Goal: Task Accomplishment & Management: Manage account settings

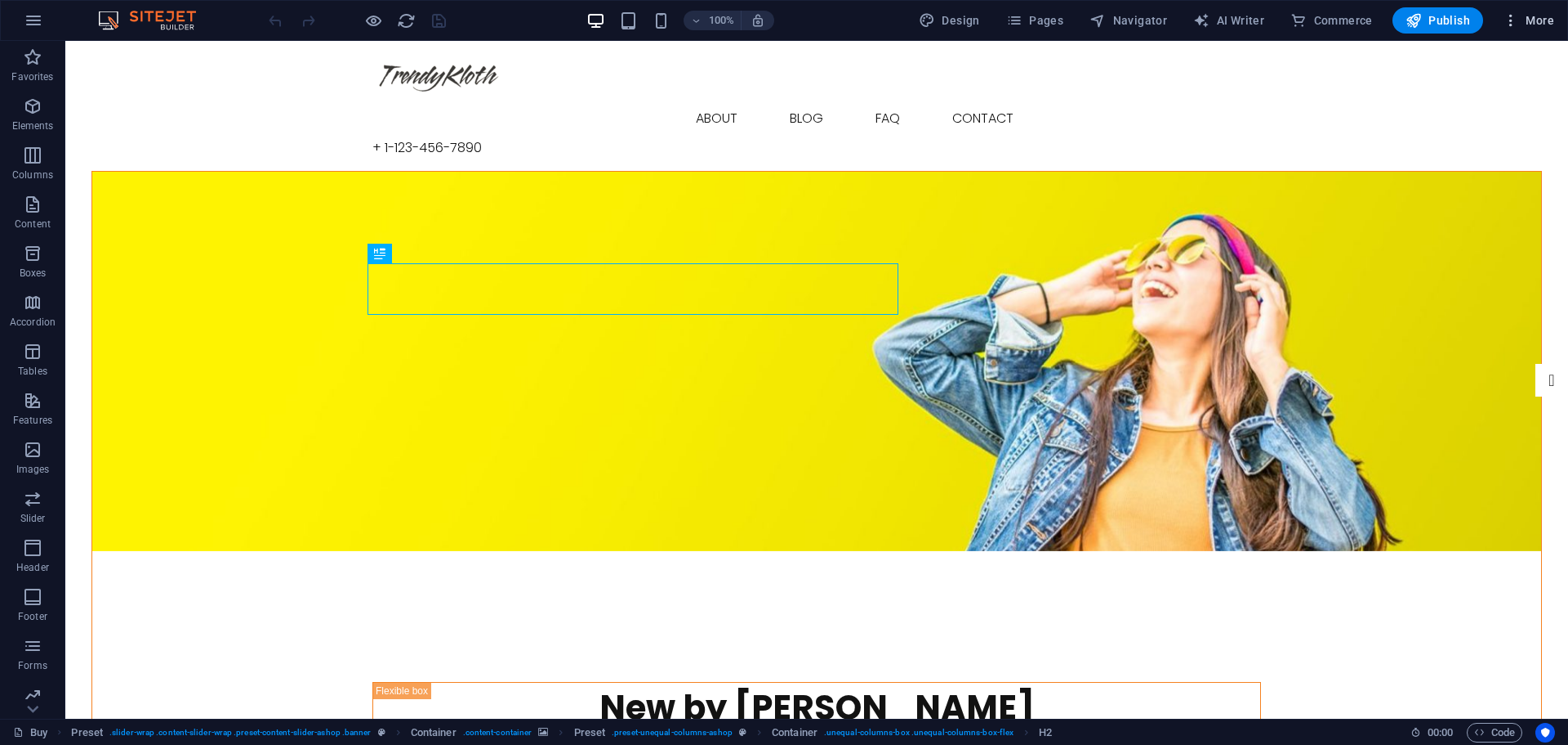
click at [1516, 18] on icon "button" at bounding box center [1511, 20] width 16 height 16
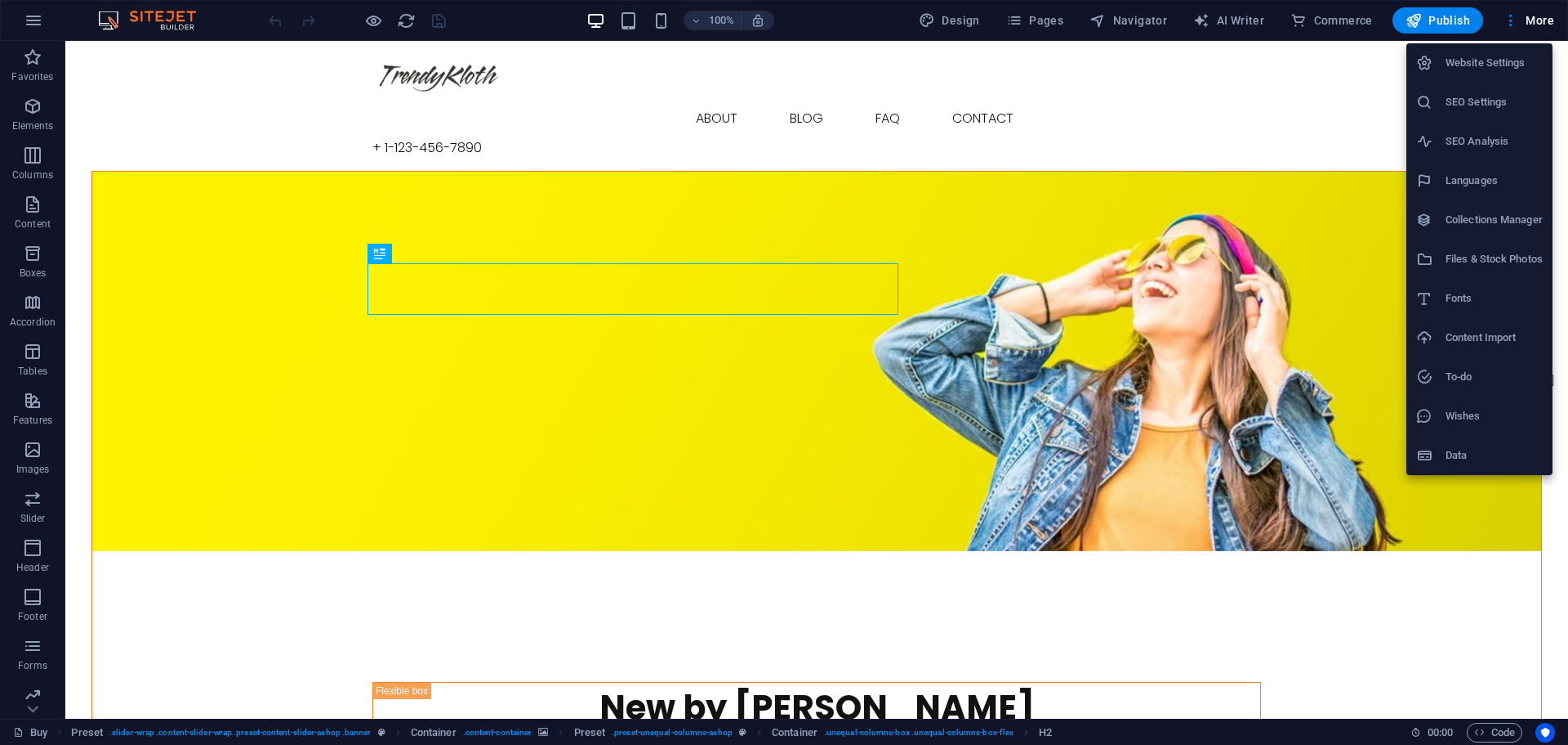
click at [1494, 69] on h6 "Website Settings" at bounding box center [1494, 63] width 97 height 20
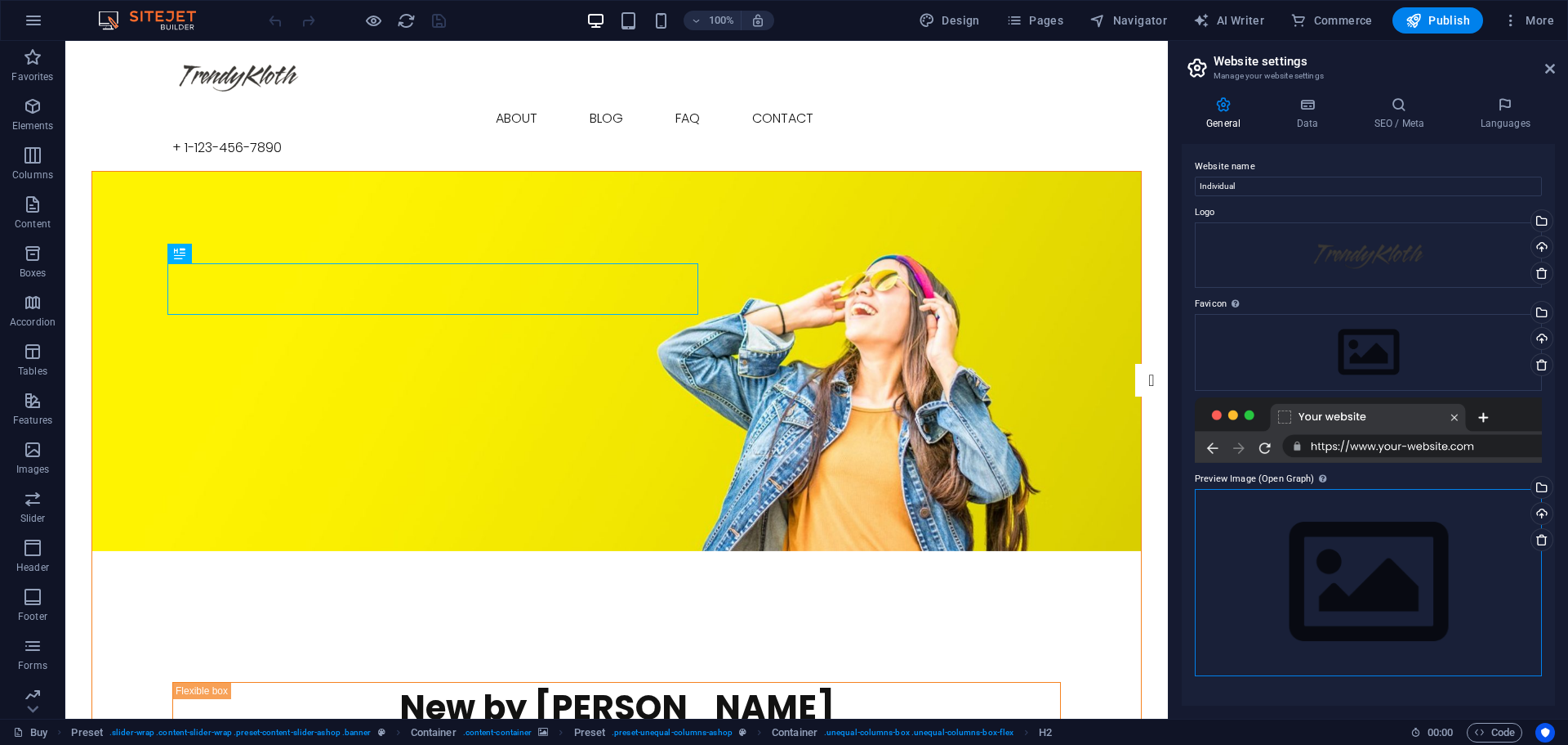
click at [1324, 598] on div "Drag files here, click to choose files or select files from Files or our free s…" at bounding box center [1368, 582] width 347 height 187
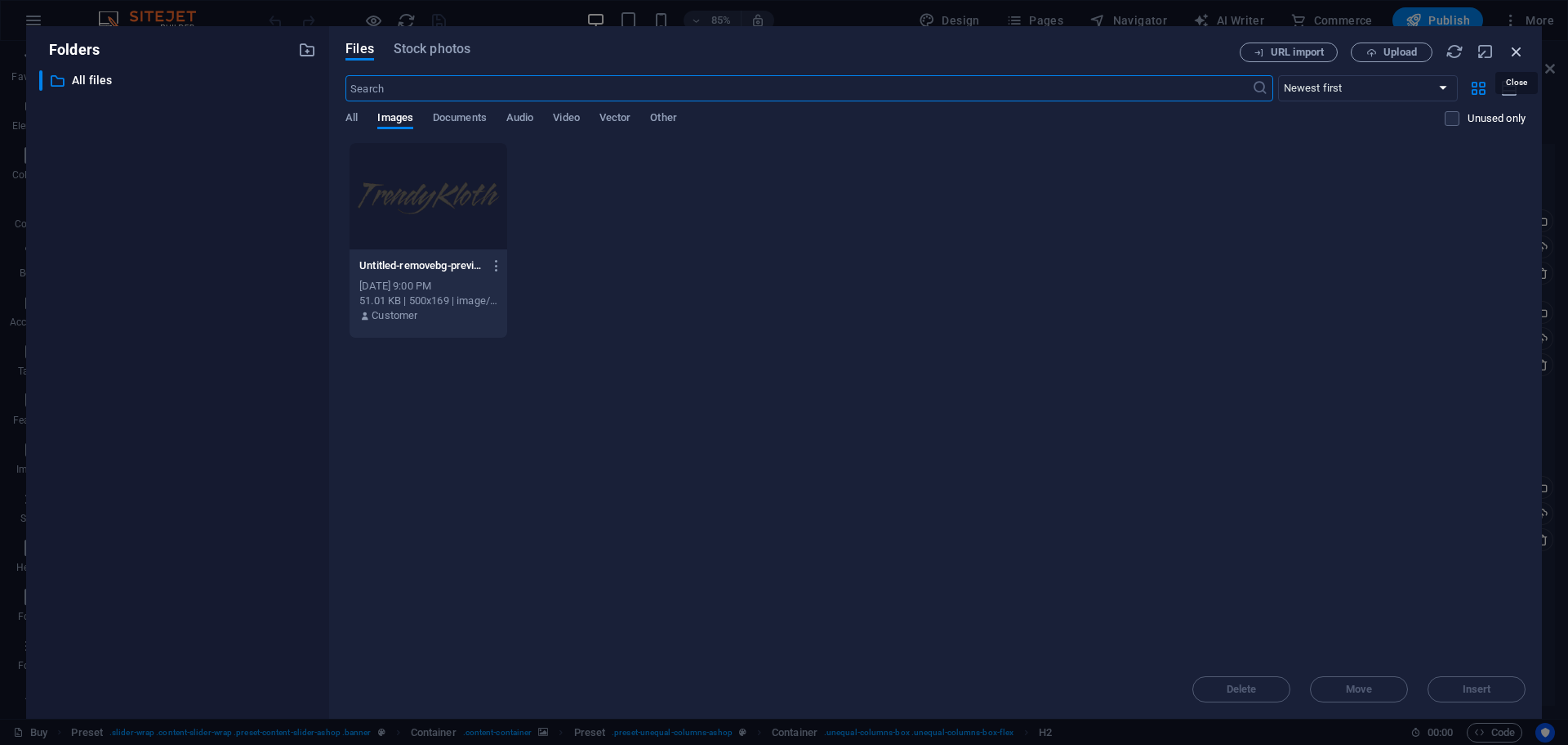
click at [1514, 46] on icon "button" at bounding box center [1517, 51] width 18 height 18
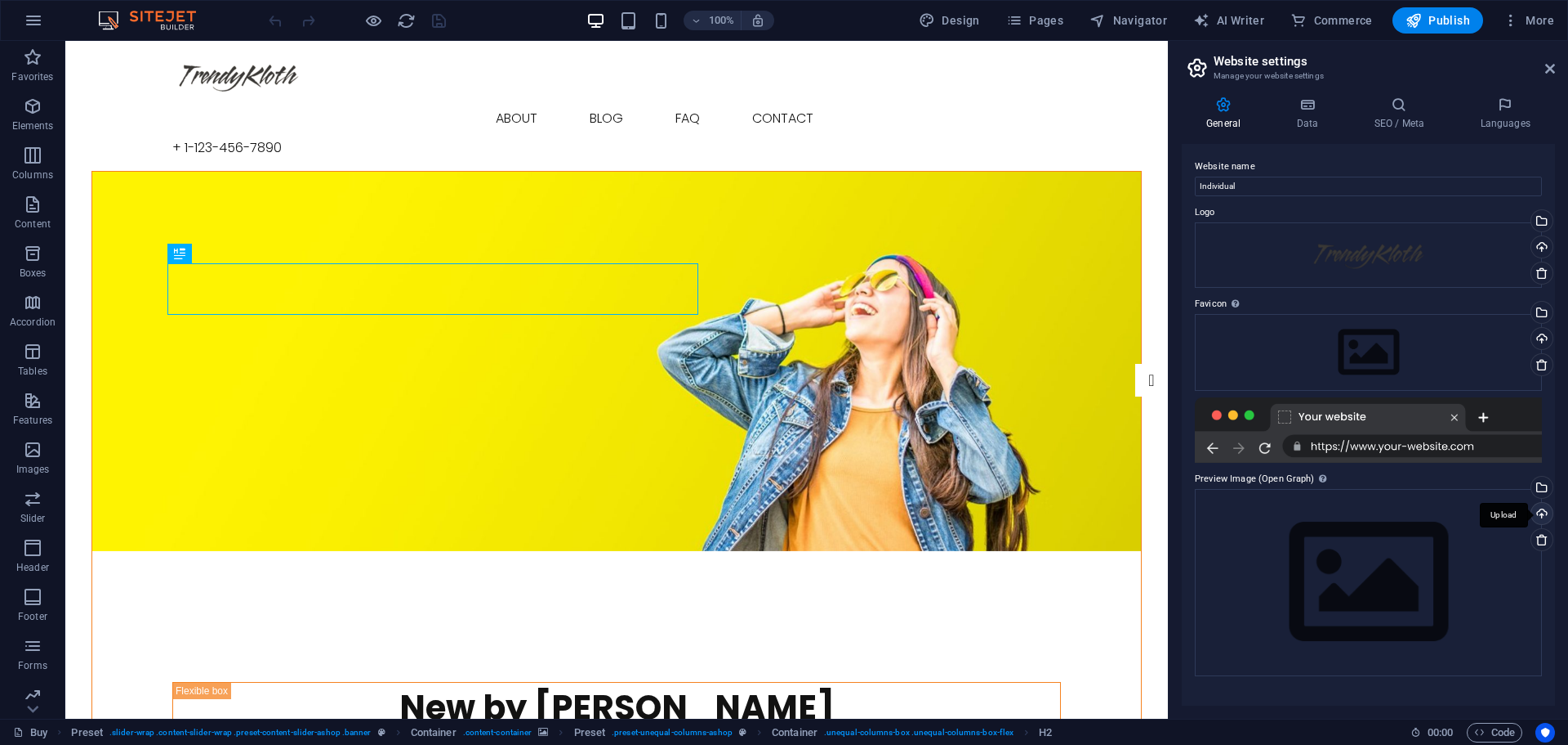
click at [1542, 515] on div "Upload" at bounding box center [1541, 515] width 25 height 25
click at [1445, 21] on span "Publish" at bounding box center [1438, 20] width 64 height 16
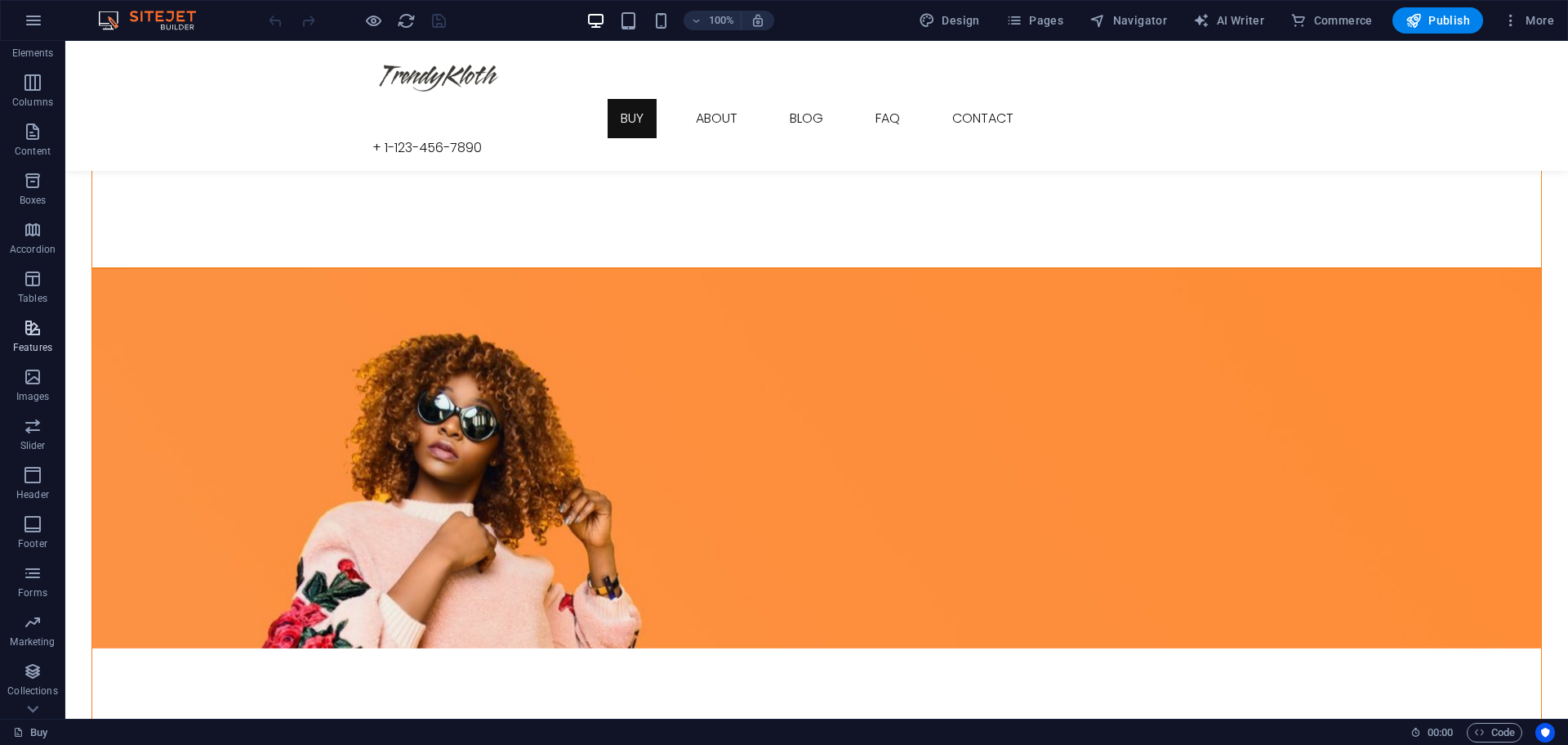
scroll to position [107, 0]
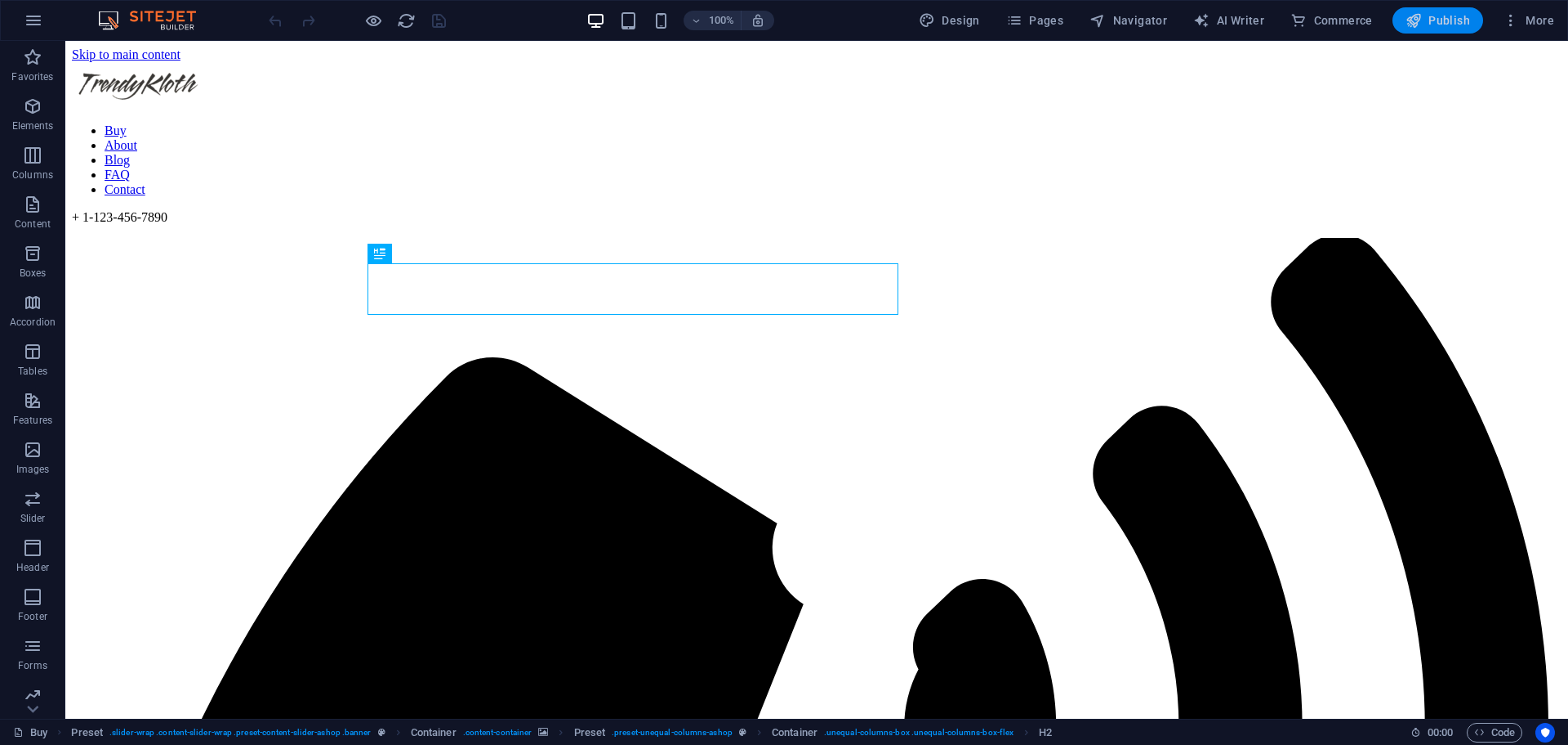
click at [1434, 27] on span "Publish" at bounding box center [1438, 20] width 64 height 16
